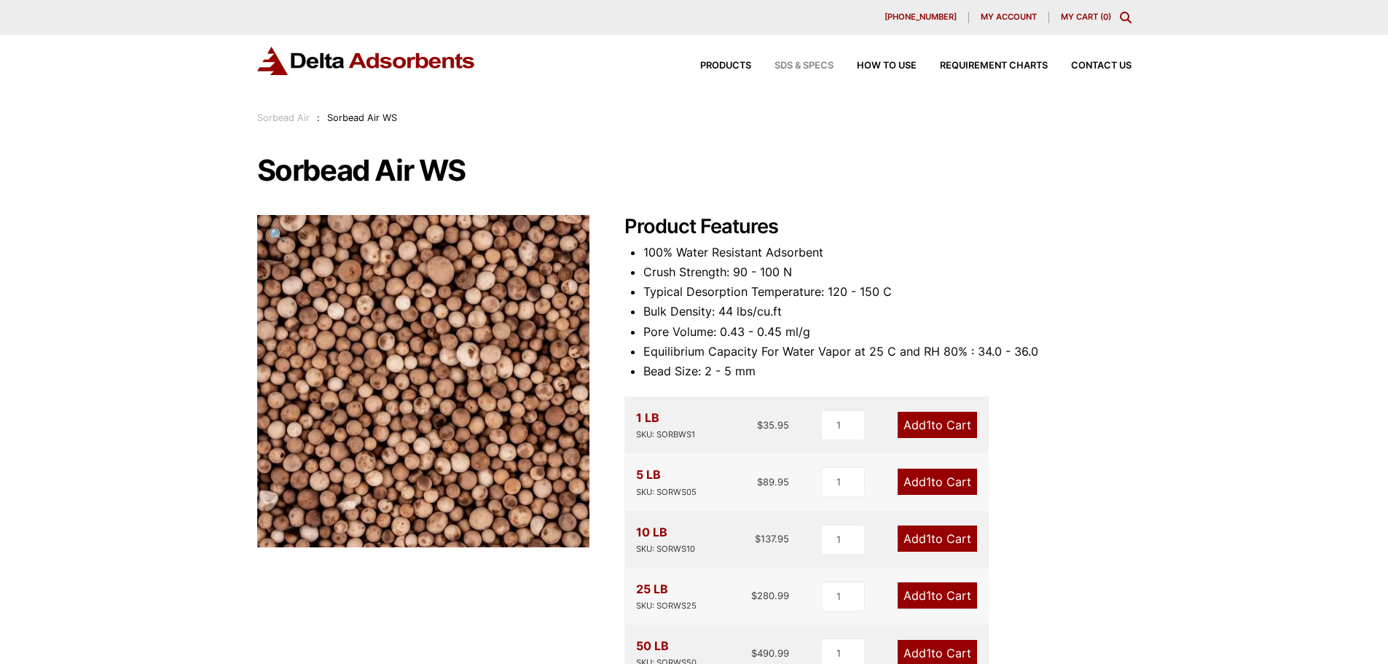
click at [803, 67] on span "SDS & SPECS" at bounding box center [803, 65] width 59 height 9
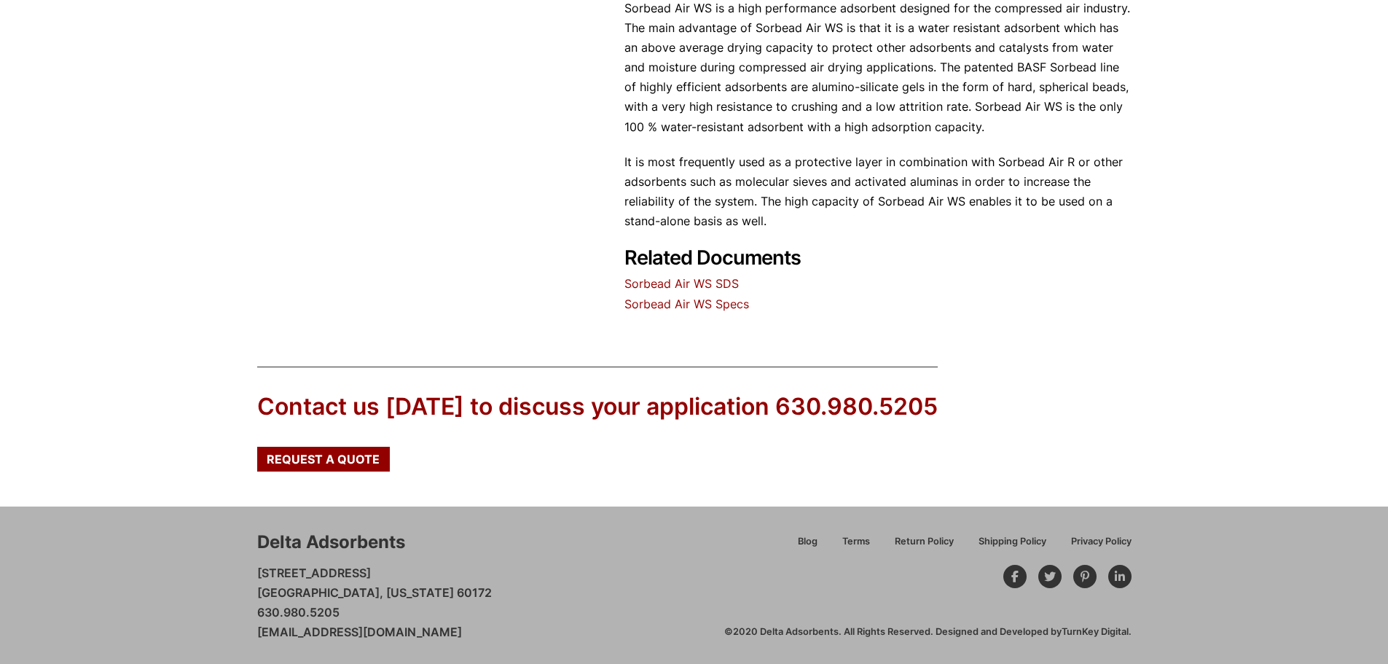
scroll to position [785, 0]
click at [716, 300] on link "Sorbead Air WS Specs" at bounding box center [686, 302] width 125 height 15
